Goal: Task Accomplishment & Management: Manage account settings

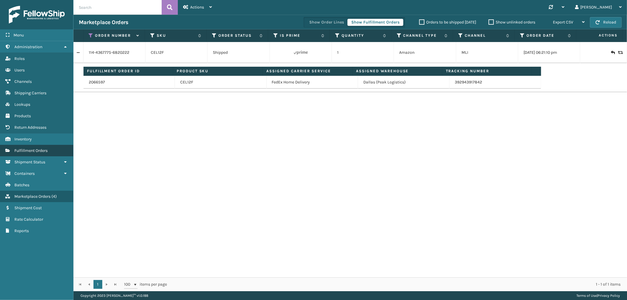
click at [39, 145] on link "Fulfillment Orders" at bounding box center [36, 150] width 73 height 11
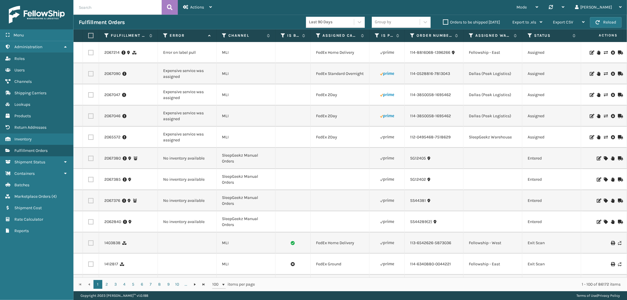
click at [590, 53] on icon at bounding box center [592, 53] width 4 height 4
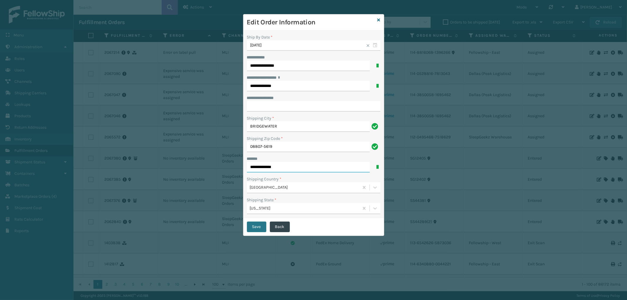
drag, startPoint x: 284, startPoint y: 166, endPoint x: 236, endPoint y: 169, distance: 48.0
click at [236, 169] on div "**********" at bounding box center [313, 150] width 627 height 300
type input "**********"
click at [262, 230] on button "Save" at bounding box center [256, 227] width 19 height 11
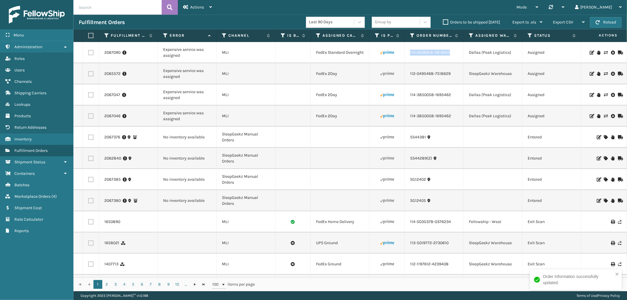
drag, startPoint x: 453, startPoint y: 57, endPoint x: 408, endPoint y: 59, distance: 44.8
click at [408, 59] on td "114-0528816-7813043" at bounding box center [434, 52] width 59 height 21
copy link "114-0528816-7813043"
click at [604, 51] on icon at bounding box center [606, 53] width 4 height 4
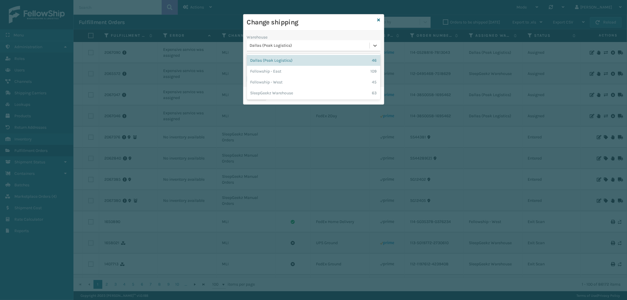
click at [305, 47] on div "Dallas (Peak Logistics)" at bounding box center [310, 46] width 120 height 6
click at [294, 79] on div "Fellowship - West 45" at bounding box center [313, 82] width 133 height 11
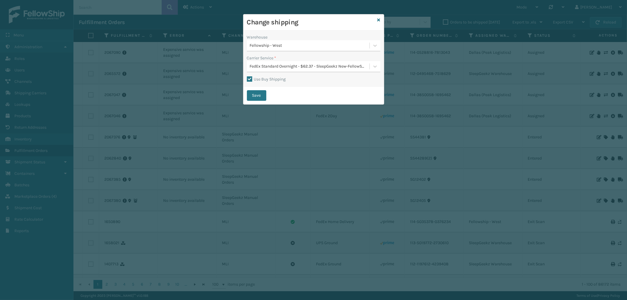
click at [300, 67] on div "FedEx Standard Overnight - $62.37 - SleepGeekz New-FellowShip FedEx Account" at bounding box center [310, 67] width 120 height 6
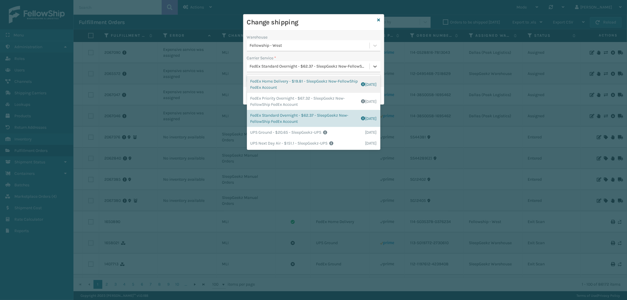
click at [306, 86] on div "FedEx Home Delivery - $19.81 - SleepGeekz New-FellowShip FedEx Account Shipping…" at bounding box center [313, 84] width 133 height 17
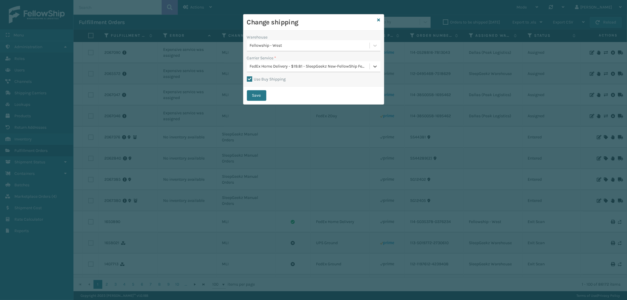
click at [255, 94] on button "Save" at bounding box center [256, 95] width 19 height 11
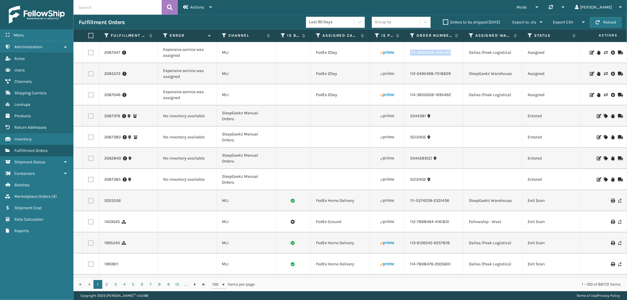
drag, startPoint x: 457, startPoint y: 54, endPoint x: 410, endPoint y: 59, distance: 47.3
click at [410, 59] on td "114-3850058-1695462" at bounding box center [434, 52] width 59 height 21
copy link "114-3850058-1695462"
click at [604, 51] on icon at bounding box center [606, 53] width 4 height 4
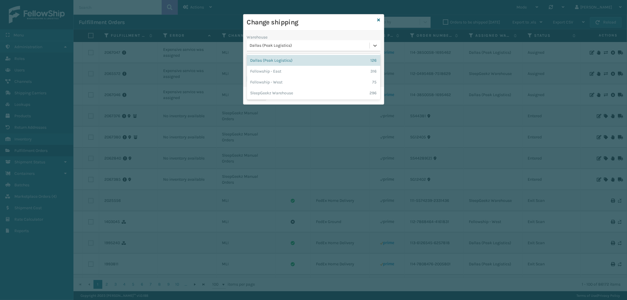
click at [327, 49] on div "Dallas (Peak Logistics)" at bounding box center [308, 46] width 123 height 10
click at [289, 79] on div "Fellowship - West 75" at bounding box center [313, 82] width 133 height 11
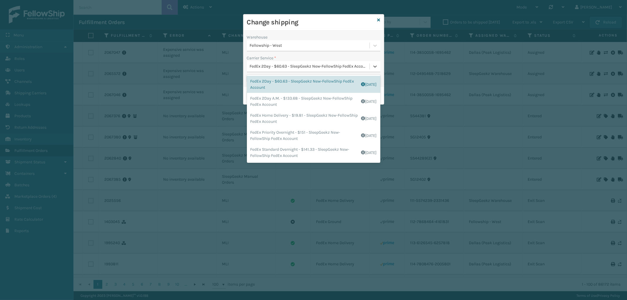
click at [313, 65] on div "FedEx 2Day - $60.63 - SleepGeekz New-FellowShip FedEx Account" at bounding box center [310, 67] width 120 height 6
click at [306, 119] on div "FedEx Home Delivery - $19.81 - SleepGeekz New-FellowShip FedEx Account Shipping…" at bounding box center [313, 118] width 133 height 17
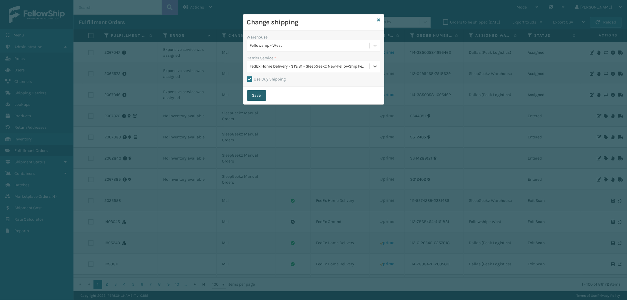
click at [257, 96] on button "Save" at bounding box center [256, 95] width 19 height 11
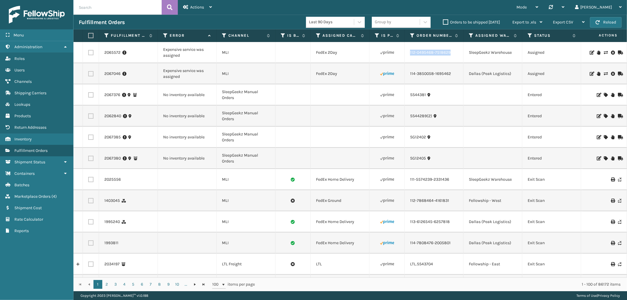
drag, startPoint x: 452, startPoint y: 56, endPoint x: 502, endPoint y: 63, distance: 50.4
click at [409, 58] on td "112-0495468-7518629" at bounding box center [434, 52] width 59 height 21
copy link "112-0495468-7518629"
click at [604, 52] on icon at bounding box center [606, 53] width 4 height 4
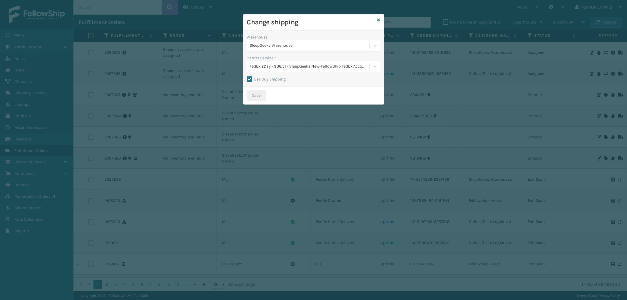
click at [303, 66] on div "FedEx 2Day - $36.51 - SleepGeekz New-FellowShip FedEx Account" at bounding box center [310, 67] width 120 height 6
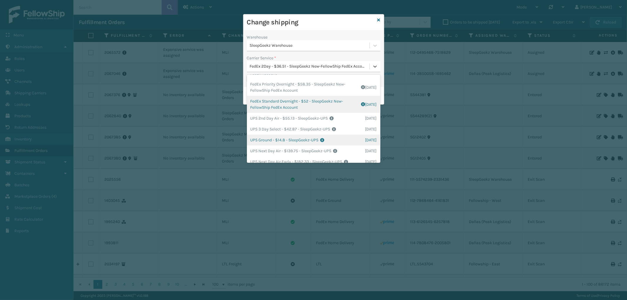
scroll to position [98, 0]
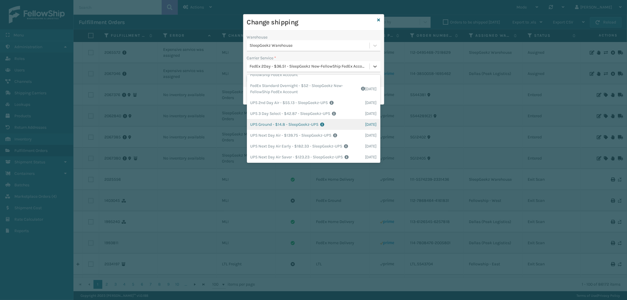
click at [334, 121] on div "UPS Ground - $14.8 - SleepGeekz-UPS Shipping Cost $14.8 Surplus Cost $0 Total $…" at bounding box center [313, 124] width 133 height 11
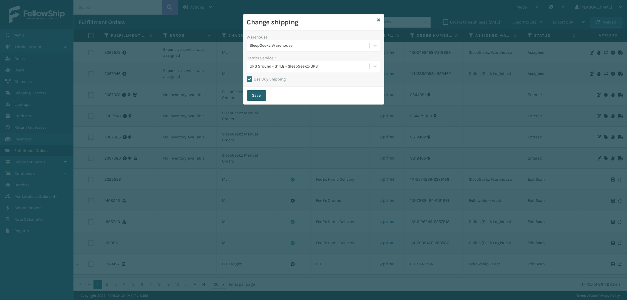
click at [257, 96] on button "Save" at bounding box center [256, 95] width 19 height 11
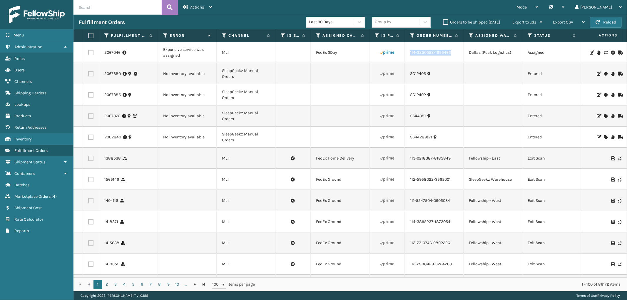
drag, startPoint x: 455, startPoint y: 55, endPoint x: 410, endPoint y: 57, distance: 45.0
click at [410, 57] on td "114-3850058-1695462" at bounding box center [434, 52] width 59 height 21
copy link "114-3850058-1695462"
click at [604, 51] on icon at bounding box center [606, 53] width 4 height 4
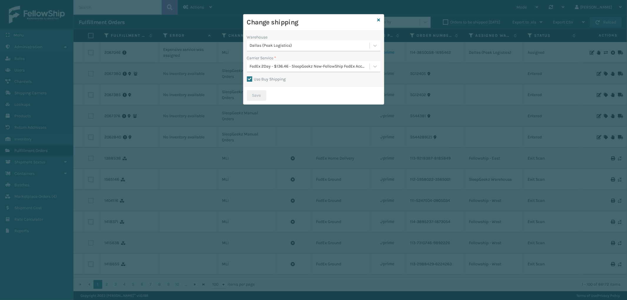
click at [283, 45] on div "Dallas (Peak Logistics)" at bounding box center [310, 46] width 120 height 6
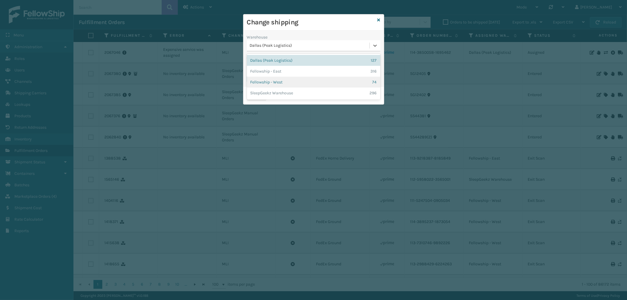
click at [287, 80] on div "Fellowship - West 74" at bounding box center [313, 82] width 133 height 11
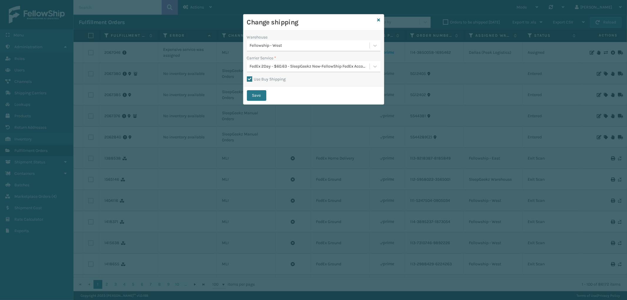
click at [304, 60] on div "Carrier Service *" at bounding box center [313, 58] width 133 height 6
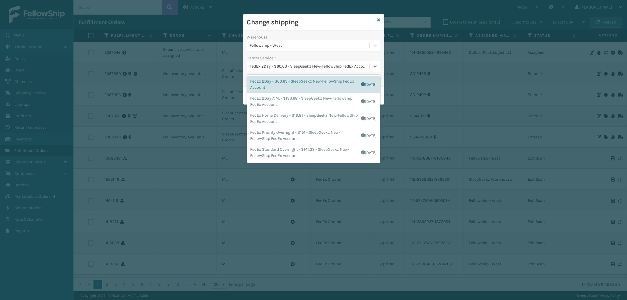
click at [295, 66] on div "FedEx 2Day - $60.63 - SleepGeekz New-FellowShip FedEx Account" at bounding box center [310, 67] width 120 height 6
click at [309, 119] on div "FedEx Home Delivery - $19.81 - SleepGeekz New-FellowShip FedEx Account Shipping…" at bounding box center [313, 118] width 133 height 17
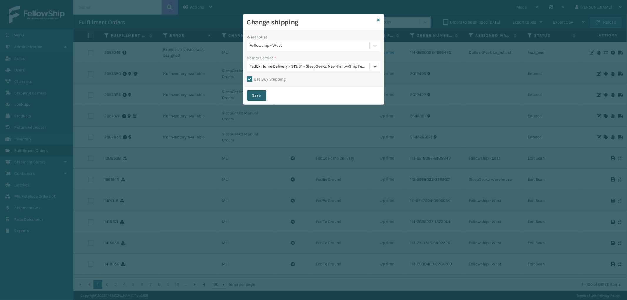
click at [256, 92] on button "Save" at bounding box center [256, 95] width 19 height 11
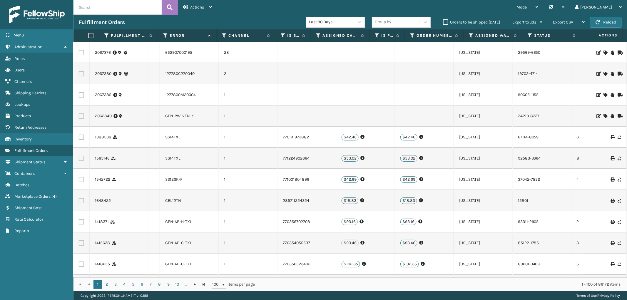
scroll to position [0, 480]
click at [176, 116] on link "GEN-PW-VEN-K" at bounding box center [179, 115] width 29 height 5
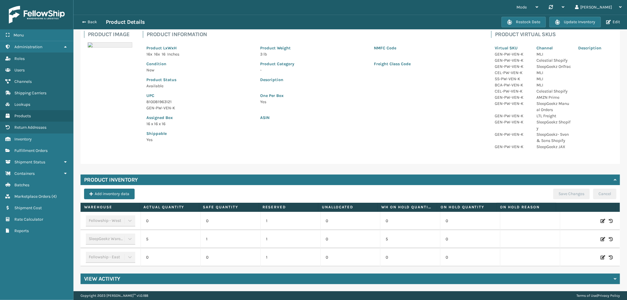
scroll to position [46, 0]
click at [89, 22] on button "Back" at bounding box center [92, 21] width 27 height 5
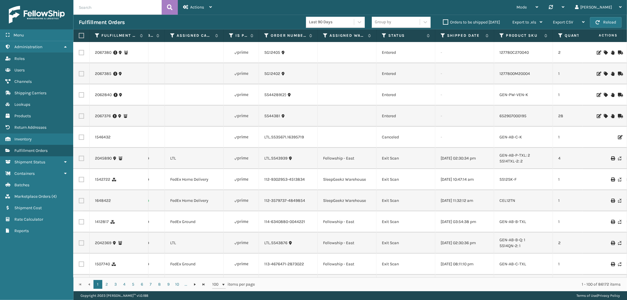
scroll to position [0, 148]
click at [509, 54] on link "127780C270040" at bounding box center [511, 52] width 29 height 5
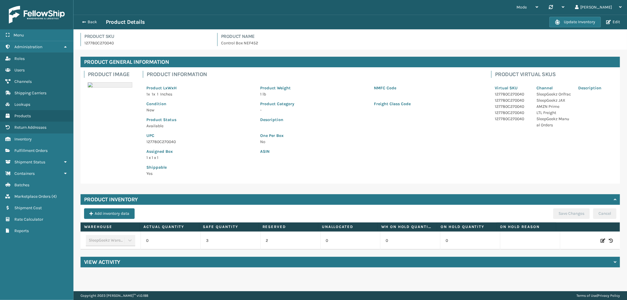
click at [601, 242] on icon at bounding box center [603, 241] width 5 height 6
drag, startPoint x: 178, startPoint y: 240, endPoint x: 122, endPoint y: 239, distance: 55.9
click at [122, 239] on tr "SleepGeekz Warehouse 0 3 2 0 0 0 ADD Cancel" at bounding box center [351, 241] width 540 height 18
type input "5"
drag, startPoint x: 234, startPoint y: 240, endPoint x: 215, endPoint y: 240, distance: 19.1
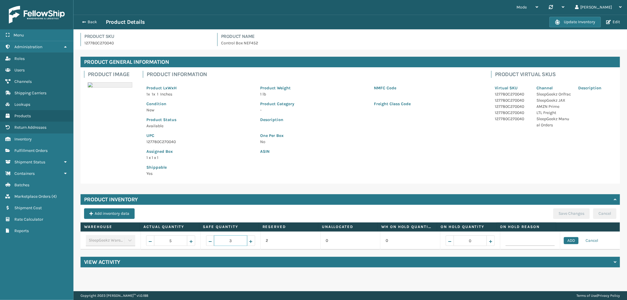
click at [215, 240] on input "3" at bounding box center [230, 241] width 33 height 11
type input "0"
click at [570, 238] on button "ADD" at bounding box center [571, 240] width 15 height 7
click at [570, 215] on button "Save Changes" at bounding box center [571, 213] width 36 height 11
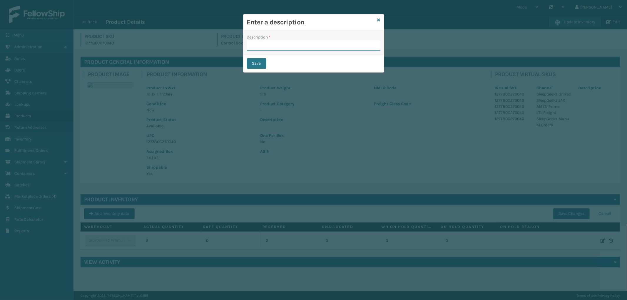
click at [303, 48] on input "Description *" at bounding box center [313, 45] width 133 height 11
type input "from inventory"
click at [258, 65] on button "Save" at bounding box center [256, 63] width 19 height 11
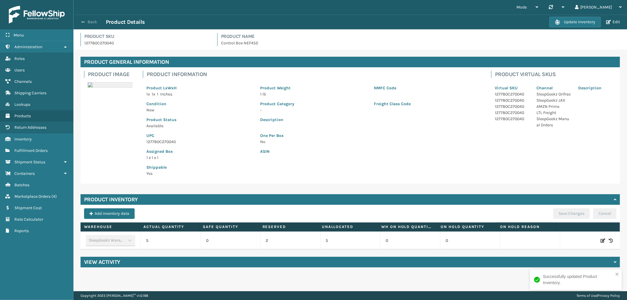
click at [95, 21] on button "Back" at bounding box center [92, 21] width 27 height 5
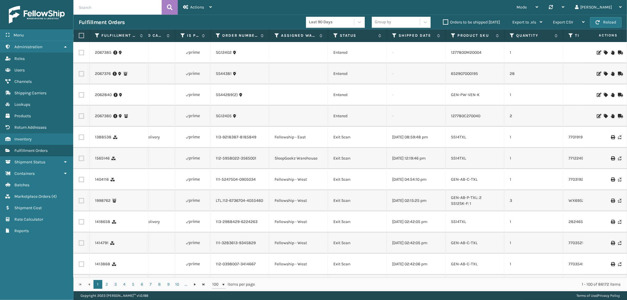
scroll to position [0, 230]
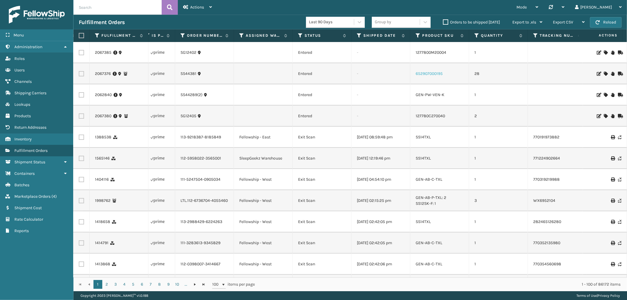
click at [429, 75] on link "652907000195" at bounding box center [429, 73] width 27 height 5
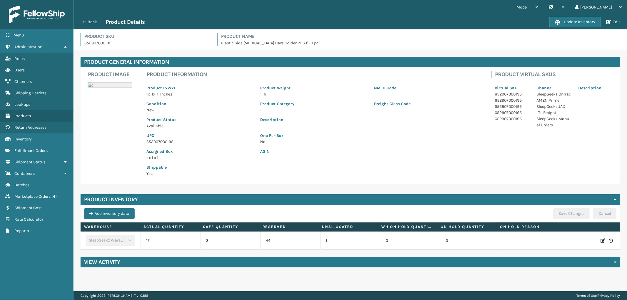
click at [601, 240] on icon at bounding box center [603, 241] width 5 height 6
drag, startPoint x: 162, startPoint y: 240, endPoint x: 309, endPoint y: 238, distance: 146.4
click at [309, 238] on tr "SleepGeekz Warehouse 17 3 44 1 0 0 ADD Cancel" at bounding box center [351, 241] width 540 height 18
type input "88"
click at [565, 241] on button "ADD" at bounding box center [571, 240] width 15 height 7
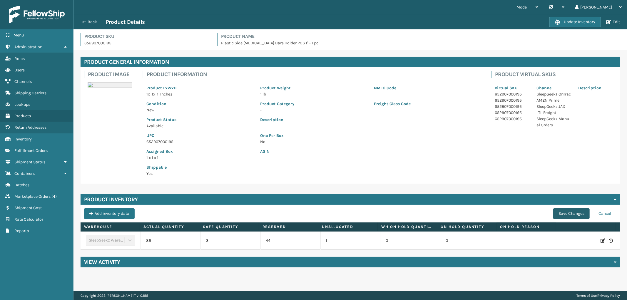
click at [566, 214] on button "Save Changes" at bounding box center [571, 213] width 36 height 11
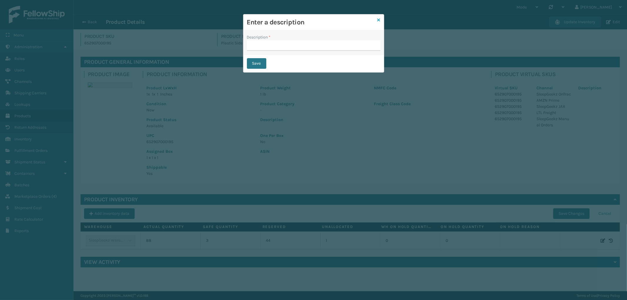
click at [378, 17] on link at bounding box center [379, 20] width 3 height 6
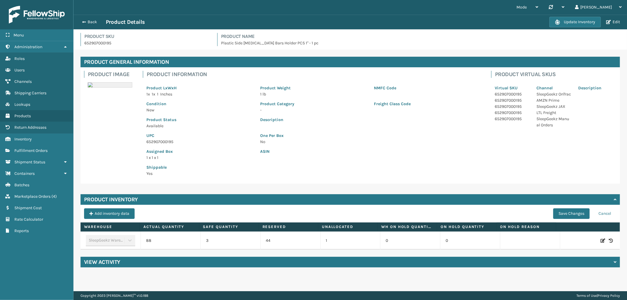
click at [601, 242] on icon at bounding box center [603, 241] width 5 height 6
drag, startPoint x: 162, startPoint y: 242, endPoint x: 271, endPoint y: 240, distance: 109.1
click at [271, 240] on tr "SleepGeekz Warehouse 88 3 44 1 0 0 ADD Cancel" at bounding box center [351, 241] width 540 height 18
type input "108"
click at [569, 241] on button "ADD" at bounding box center [571, 240] width 15 height 7
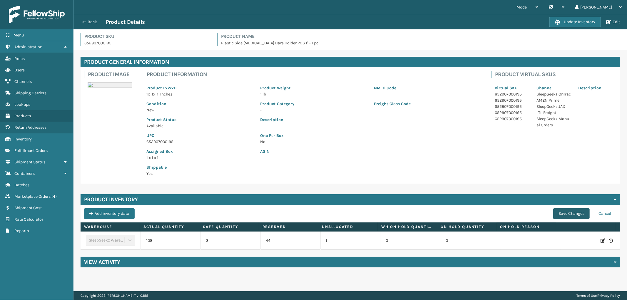
click at [568, 213] on button "Save Changes" at bounding box center [571, 213] width 36 height 11
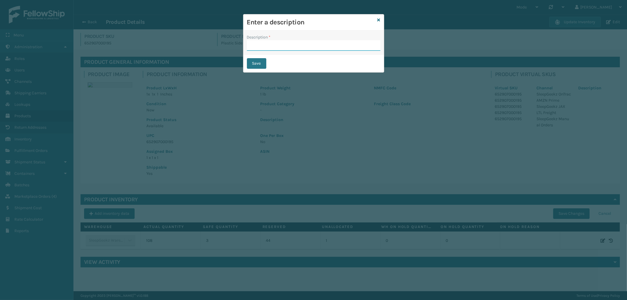
click at [283, 48] on input "Description *" at bounding box center [313, 45] width 133 height 11
type input "from inventory"
click at [254, 63] on button "Save" at bounding box center [256, 63] width 19 height 11
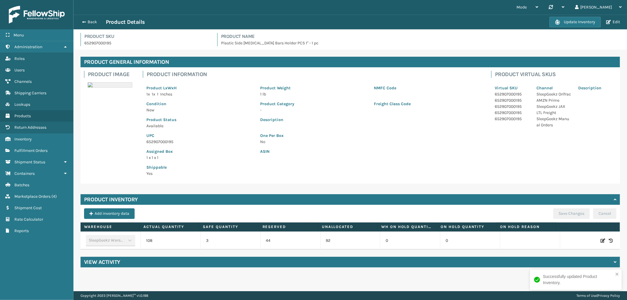
click at [91, 19] on div "Back Product Details" at bounding box center [314, 22] width 471 height 7
click at [92, 22] on button "Back" at bounding box center [92, 21] width 27 height 5
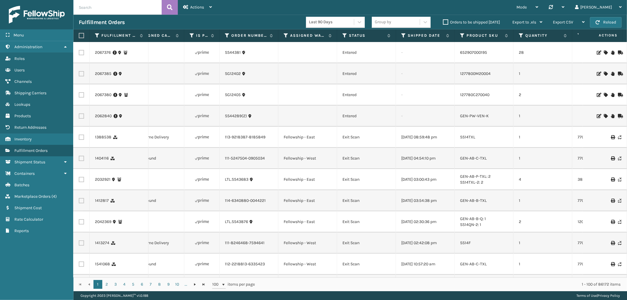
scroll to position [0, 196]
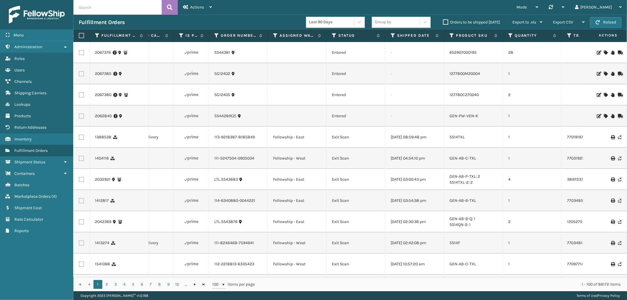
click at [81, 53] on label at bounding box center [81, 52] width 5 height 5
click at [79, 53] on input "checkbox" at bounding box center [79, 52] width 0 height 4
checkbox input "true"
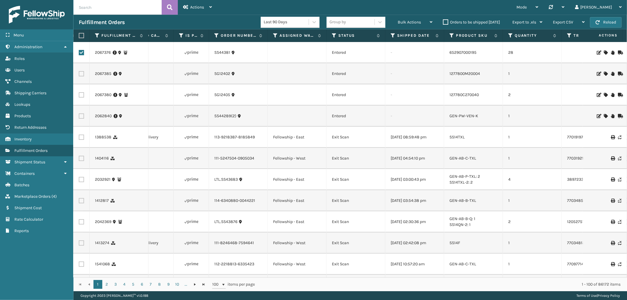
click at [81, 72] on label at bounding box center [81, 73] width 5 height 5
click at [79, 72] on input "checkbox" at bounding box center [79, 73] width 0 height 4
checkbox input "true"
drag, startPoint x: 81, startPoint y: 93, endPoint x: 80, endPoint y: 110, distance: 17.1
click at [81, 93] on label at bounding box center [81, 94] width 5 height 5
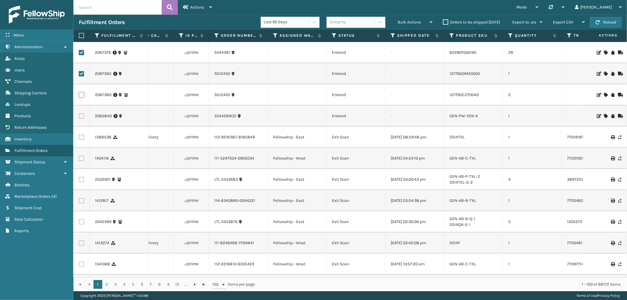
click at [79, 93] on input "checkbox" at bounding box center [79, 94] width 0 height 4
checkbox input "true"
click at [79, 121] on td at bounding box center [82, 116] width 16 height 21
click at [80, 116] on label at bounding box center [81, 115] width 5 height 5
click at [79, 116] on input "checkbox" at bounding box center [79, 115] width 0 height 4
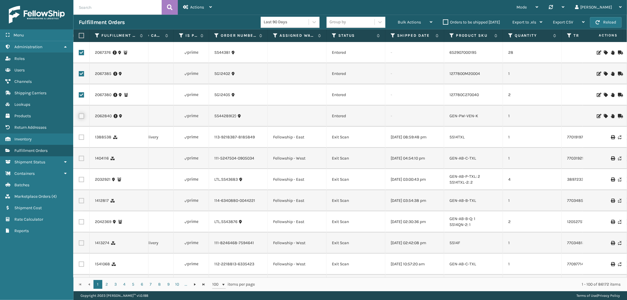
checkbox input "true"
click at [402, 24] on span "Bulk Actions" at bounding box center [409, 22] width 23 height 5
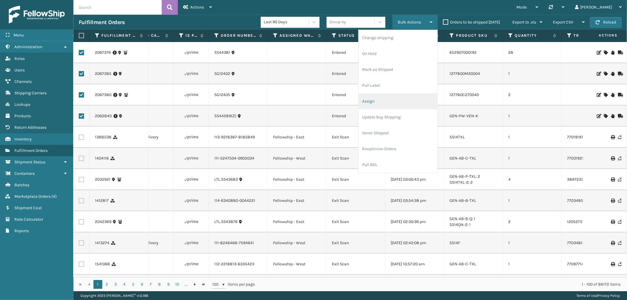
click at [383, 101] on li "Assign" at bounding box center [398, 102] width 79 height 16
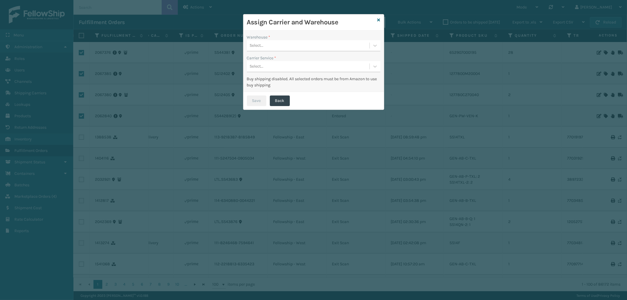
click at [299, 48] on div "Select..." at bounding box center [308, 46] width 123 height 10
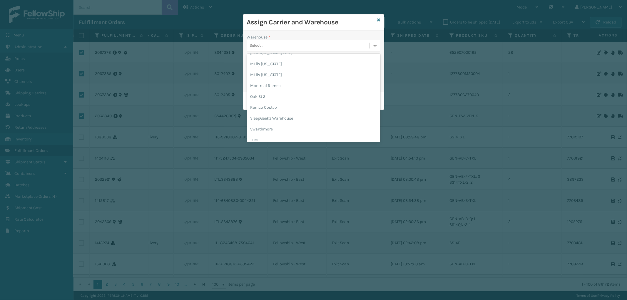
scroll to position [131, 0]
click at [307, 84] on div "SleepGeekz Warehouse" at bounding box center [313, 81] width 133 height 11
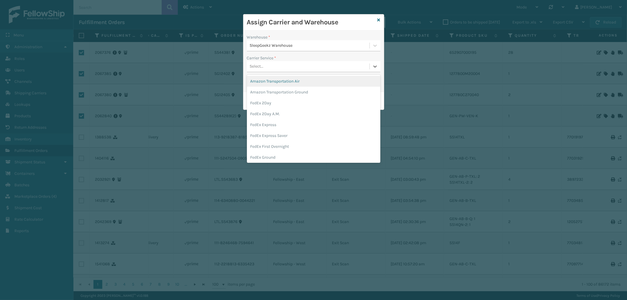
click at [297, 64] on div "Select..." at bounding box center [308, 67] width 123 height 10
click at [293, 112] on div "UPS Ground" at bounding box center [313, 113] width 133 height 11
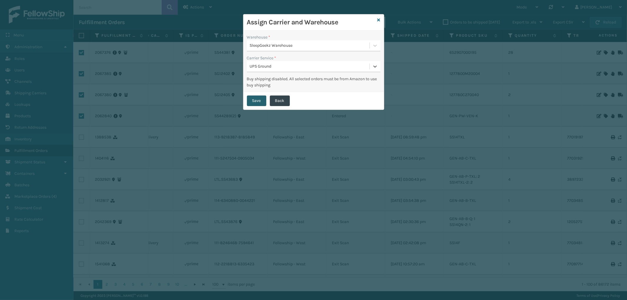
click at [252, 97] on button "Save" at bounding box center [256, 101] width 19 height 11
checkbox input "false"
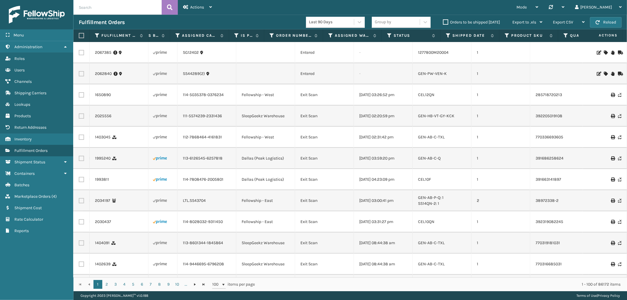
scroll to position [0, 227]
click at [433, 52] on link "1277800M20004" at bounding box center [433, 52] width 31 height 5
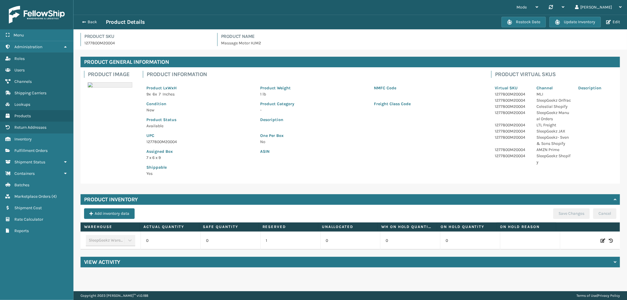
click at [601, 240] on icon at bounding box center [603, 241] width 5 height 6
drag, startPoint x: 164, startPoint y: 241, endPoint x: 256, endPoint y: 242, distance: 92.0
click at [256, 242] on tr "SleepGeekz Warehouse 0 0 1 0 0 0 ADD Cancel" at bounding box center [351, 241] width 540 height 18
type input "5"
click at [565, 241] on button "ADD" at bounding box center [571, 240] width 15 height 7
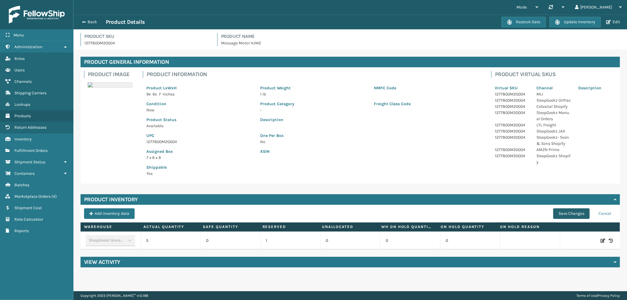
click at [556, 218] on button "Save Changes" at bounding box center [571, 213] width 36 height 11
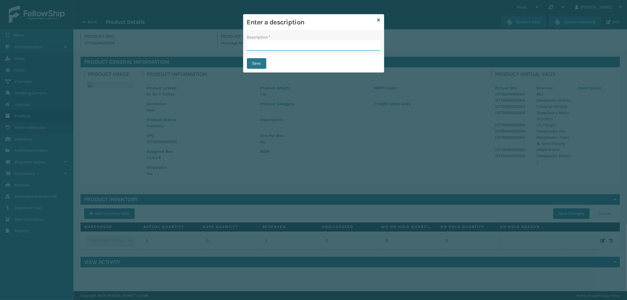
click at [326, 44] on input "Description *" at bounding box center [313, 45] width 133 height 11
type input "from inventory"
click at [256, 65] on button "Save" at bounding box center [256, 63] width 19 height 11
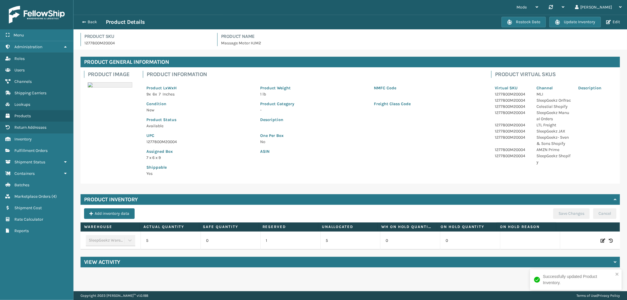
click at [90, 19] on div "Back Product Details" at bounding box center [290, 22] width 423 height 7
click at [93, 24] on button "Back" at bounding box center [92, 21] width 27 height 5
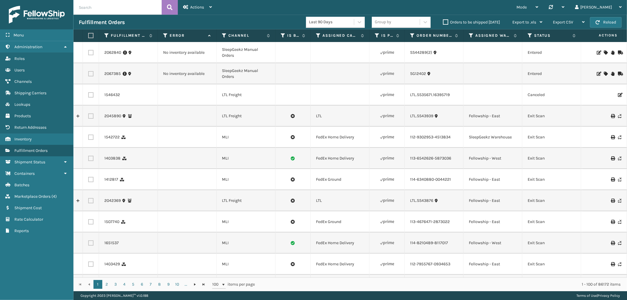
click at [604, 51] on icon at bounding box center [606, 53] width 4 height 4
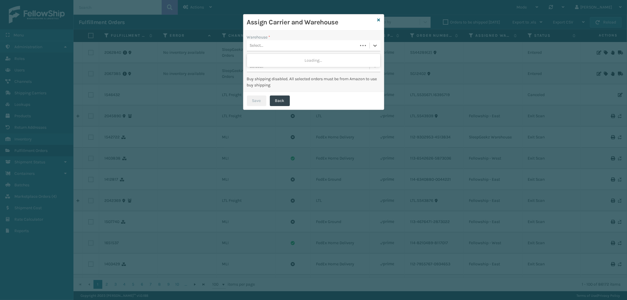
click at [295, 44] on div "Select..." at bounding box center [302, 46] width 111 height 10
click at [381, 20] on div "Assign Carrier and Warehouse" at bounding box center [313, 22] width 141 height 16
click at [379, 20] on icon at bounding box center [379, 20] width 3 height 4
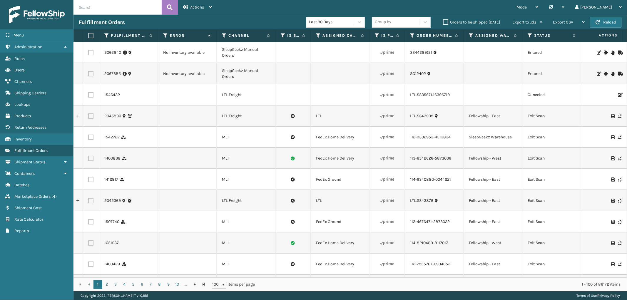
scroll to position [0, 187]
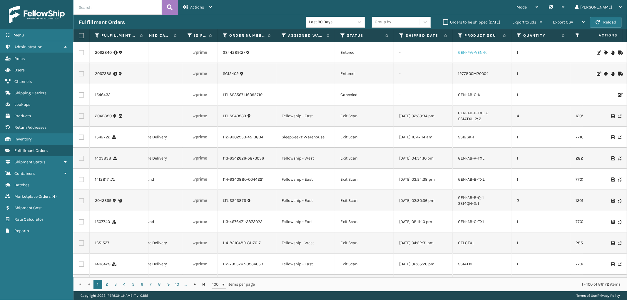
click at [469, 51] on link "GEN-PW-VEN-K" at bounding box center [472, 52] width 29 height 5
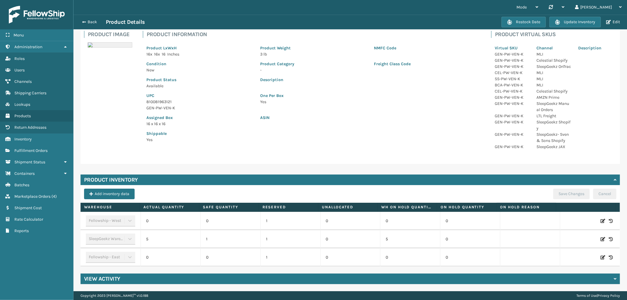
scroll to position [46, 0]
click at [590, 239] on div at bounding box center [590, 239] width 53 height 6
click at [601, 241] on icon at bounding box center [603, 239] width 5 height 6
click at [190, 241] on span "Increase value" at bounding box center [191, 240] width 5 height 5
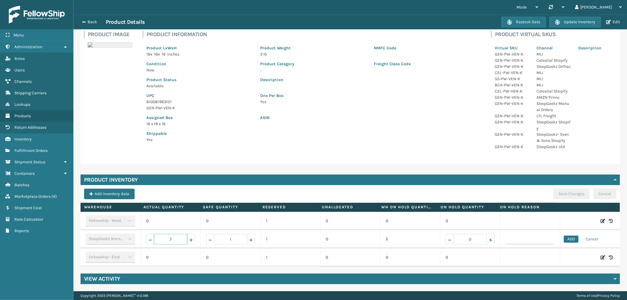
click at [190, 241] on span "Increase value" at bounding box center [191, 240] width 5 height 5
type input "8"
click at [564, 240] on button "ADD" at bounding box center [571, 239] width 15 height 7
click at [562, 190] on button "Save Changes" at bounding box center [571, 194] width 36 height 11
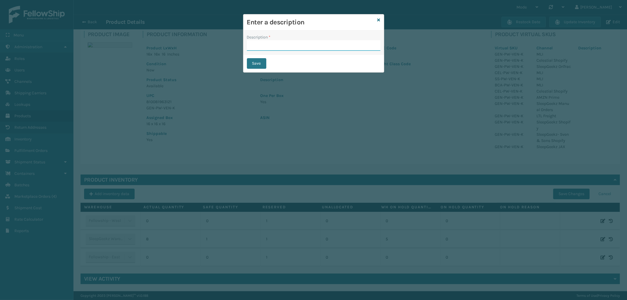
click at [295, 43] on input "Description *" at bounding box center [313, 45] width 133 height 11
type input "from inventory"
drag, startPoint x: 260, startPoint y: 61, endPoint x: 255, endPoint y: 65, distance: 6.8
click at [260, 61] on button "Save" at bounding box center [256, 63] width 19 height 11
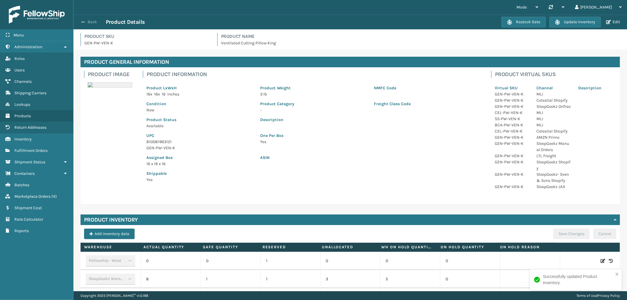
click at [95, 23] on button "Back" at bounding box center [92, 21] width 27 height 5
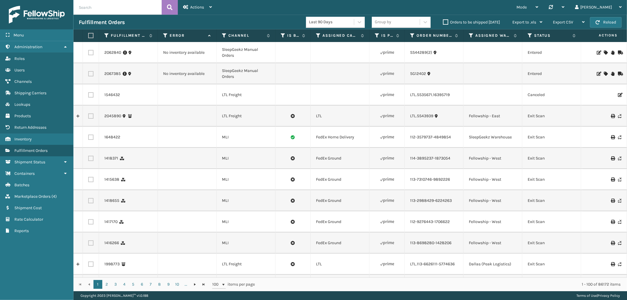
click at [604, 51] on icon at bounding box center [606, 53] width 4 height 4
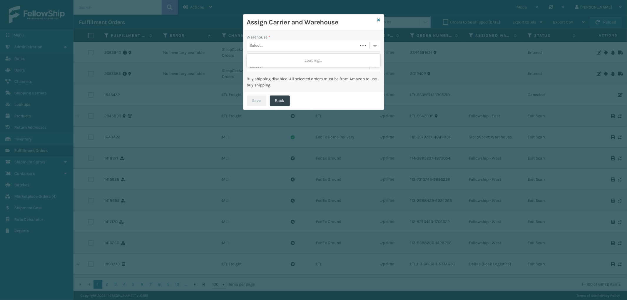
click at [274, 43] on div "Select..." at bounding box center [302, 46] width 111 height 10
click at [272, 60] on div "SleepGeekz Warehouse" at bounding box center [313, 60] width 133 height 11
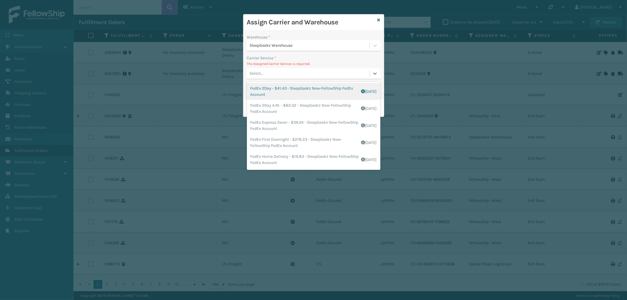
click at [287, 69] on div "Select..." at bounding box center [308, 74] width 123 height 10
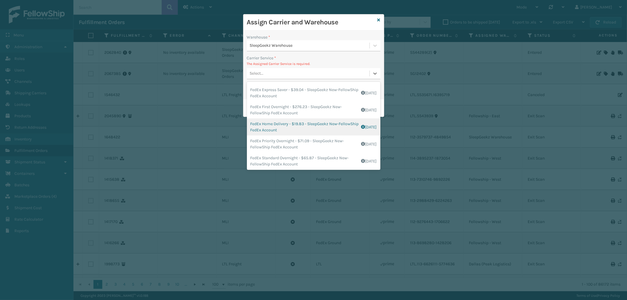
click at [310, 121] on div "FedEx Home Delivery - $19.83 - SleepGeekz New-FellowShip FedEx Account Shipping…" at bounding box center [313, 126] width 133 height 17
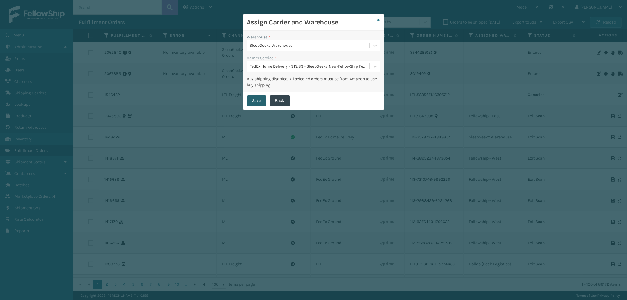
click at [250, 96] on button "Save" at bounding box center [256, 101] width 19 height 11
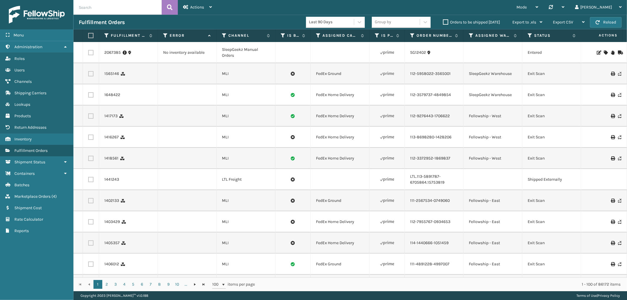
click at [604, 51] on icon at bounding box center [606, 53] width 4 height 4
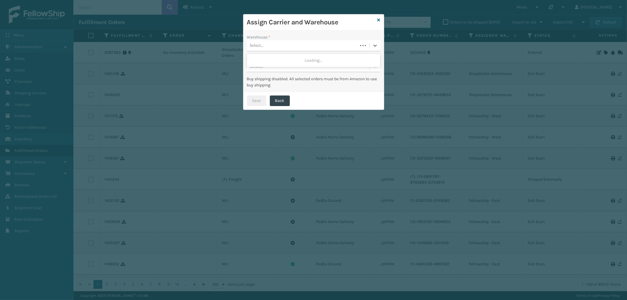
click at [303, 45] on div "Select..." at bounding box center [302, 46] width 111 height 10
click at [286, 59] on div "SleepGeekz Warehouse" at bounding box center [313, 60] width 133 height 11
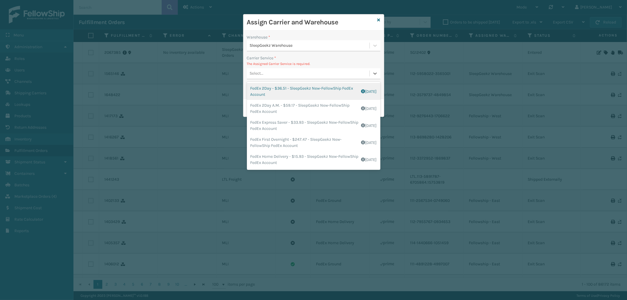
click at [297, 69] on div "Select..." at bounding box center [308, 74] width 123 height 10
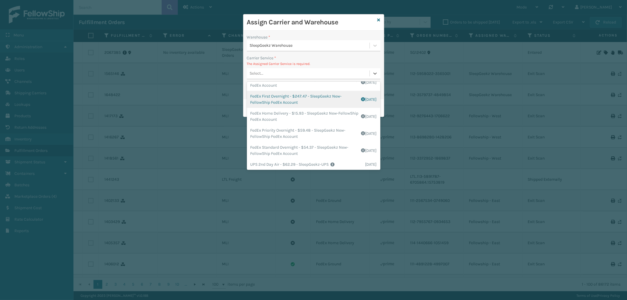
scroll to position [65, 0]
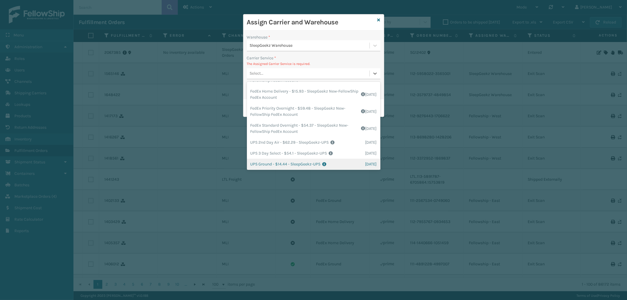
click at [304, 165] on div "UPS Ground - $14.44 - SleepGeekz-UPS Shipping Cost $14.44 Surplus Cost $0 Total…" at bounding box center [313, 164] width 133 height 11
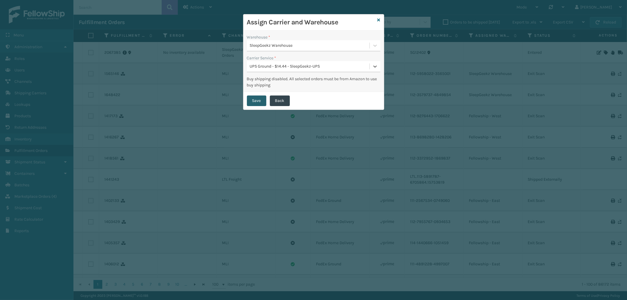
click at [250, 103] on button "Save" at bounding box center [256, 101] width 19 height 11
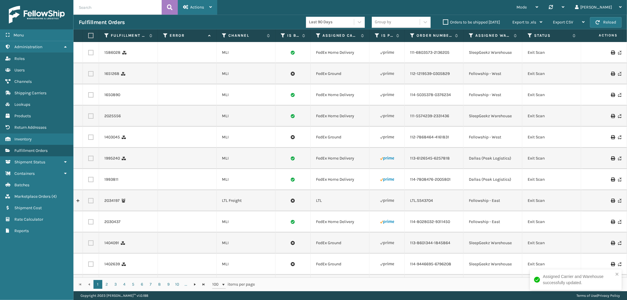
click at [201, 5] on span "Actions" at bounding box center [197, 7] width 14 height 5
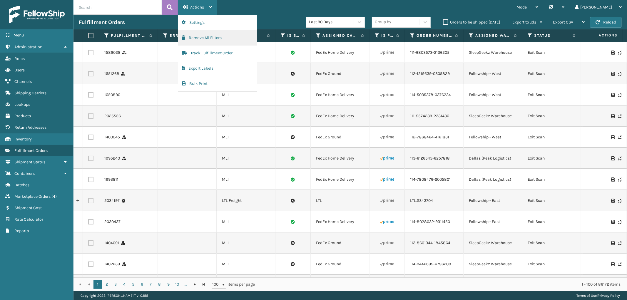
click at [202, 38] on button "Remove All Filters" at bounding box center [217, 37] width 79 height 15
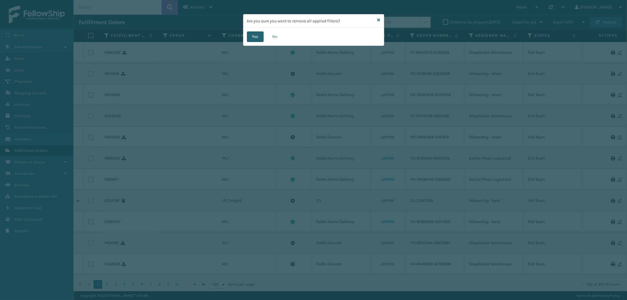
click at [249, 39] on button "Yes" at bounding box center [255, 36] width 17 height 11
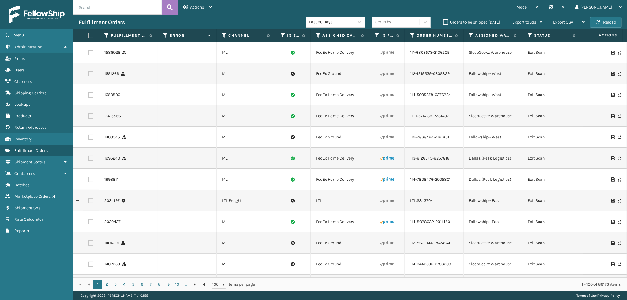
scroll to position [0, 708]
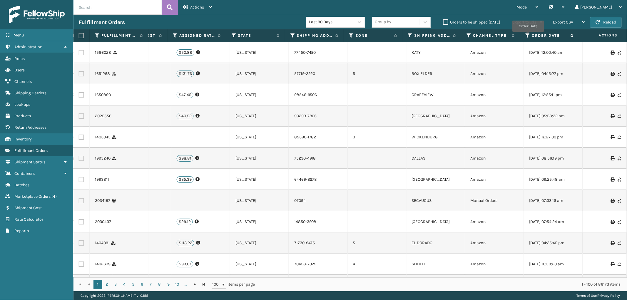
click at [528, 36] on icon at bounding box center [528, 35] width 5 height 5
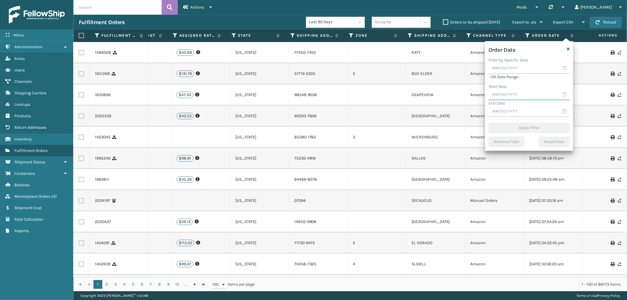
click at [510, 95] on input "text" at bounding box center [529, 95] width 81 height 11
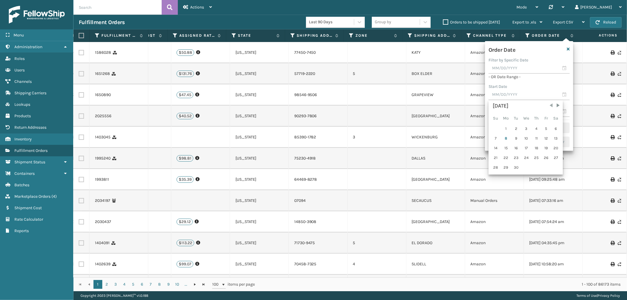
click at [549, 106] on span "Previous Month" at bounding box center [551, 106] width 6 height 6
click at [493, 178] on div "31" at bounding box center [495, 177] width 9 height 9
type input "[DATE]"
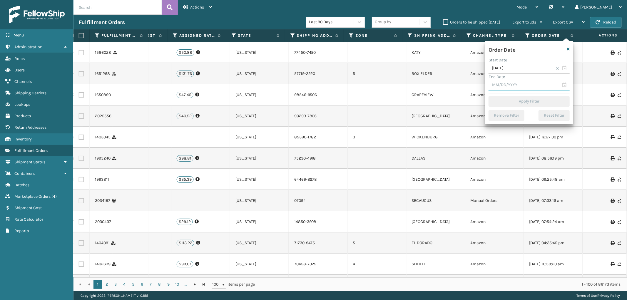
click at [505, 83] on input "text" at bounding box center [529, 85] width 81 height 11
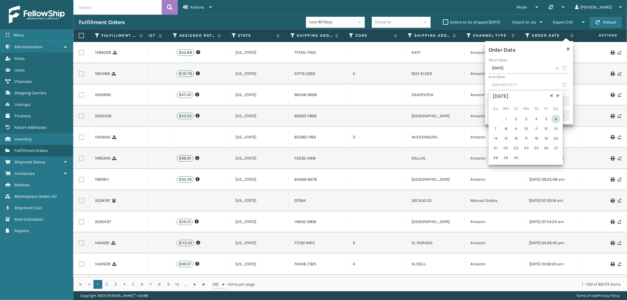
click at [554, 117] on div "6" at bounding box center [556, 119] width 9 height 9
type input "[DATE]"
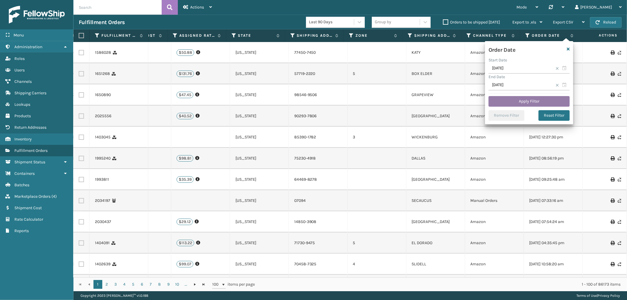
click at [532, 99] on button "Apply Filter" at bounding box center [529, 101] width 81 height 11
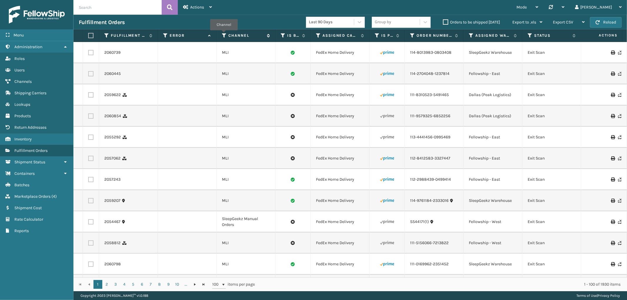
click at [224, 34] on icon at bounding box center [224, 35] width 5 height 5
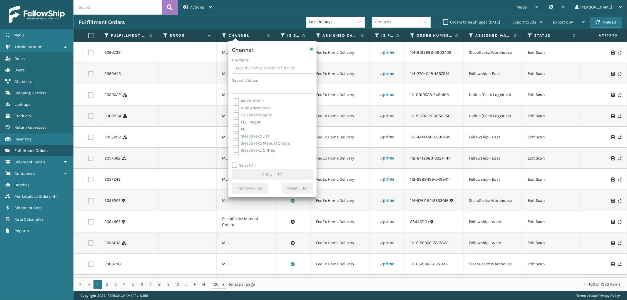
click at [235, 128] on label "MLI" at bounding box center [241, 129] width 14 height 5
click at [234, 128] on input "MLI" at bounding box center [234, 128] width 0 height 4
checkbox input "true"
click at [263, 175] on button "Apply Filter" at bounding box center [272, 174] width 81 height 11
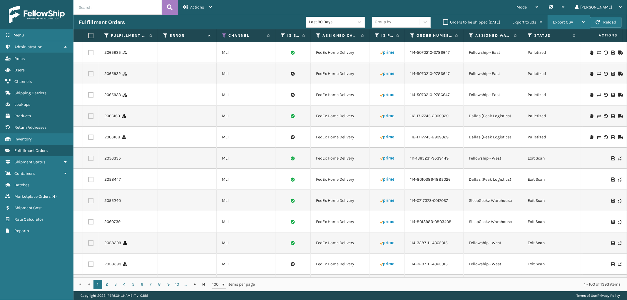
click at [560, 22] on span "Export CSV" at bounding box center [563, 22] width 20 height 5
click at [546, 51] on li "Export All Pages" at bounding box center [550, 54] width 79 height 16
